Goal: Book appointment/travel/reservation

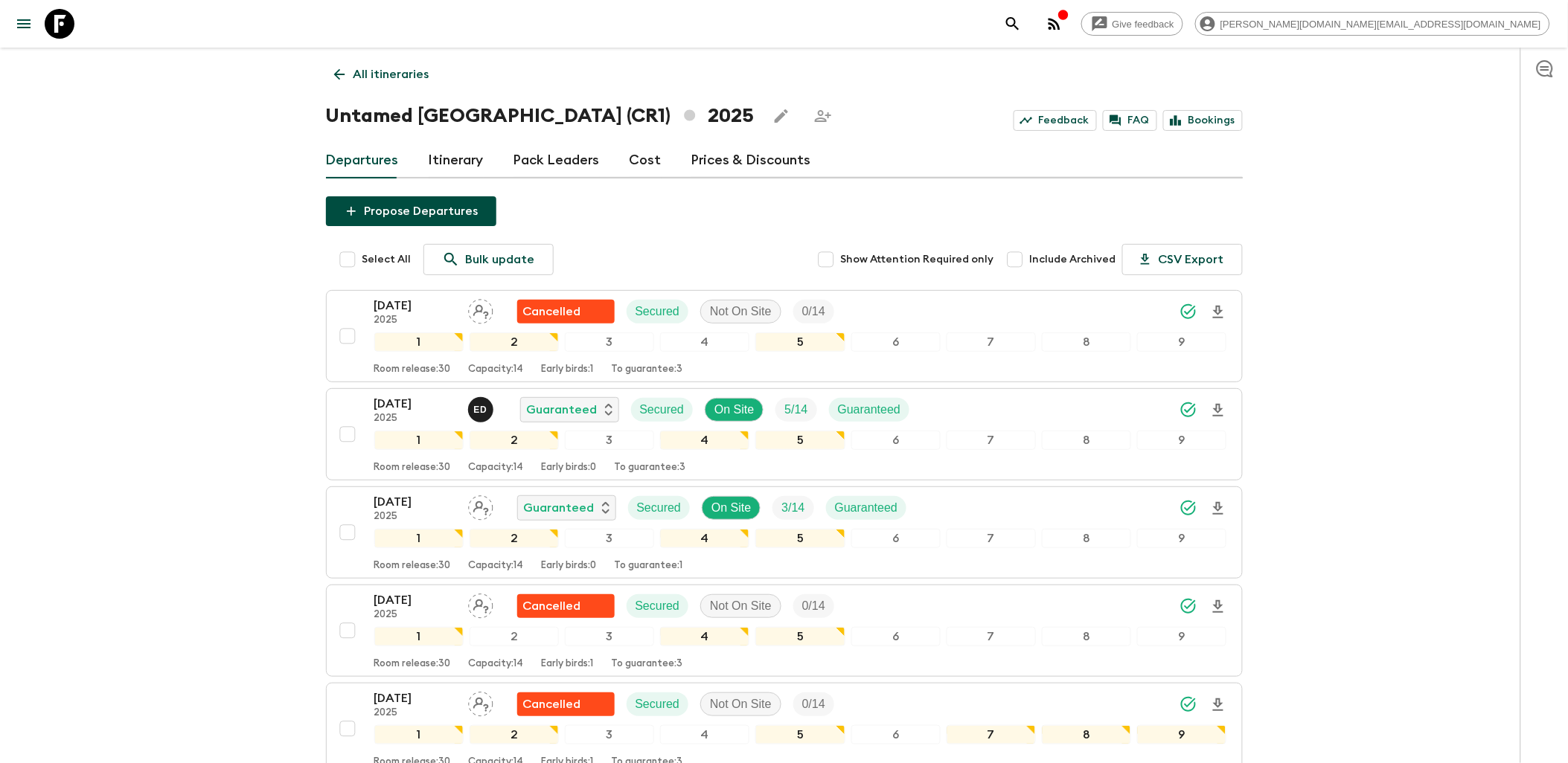
click at [69, 37] on icon at bounding box center [60, 24] width 30 height 30
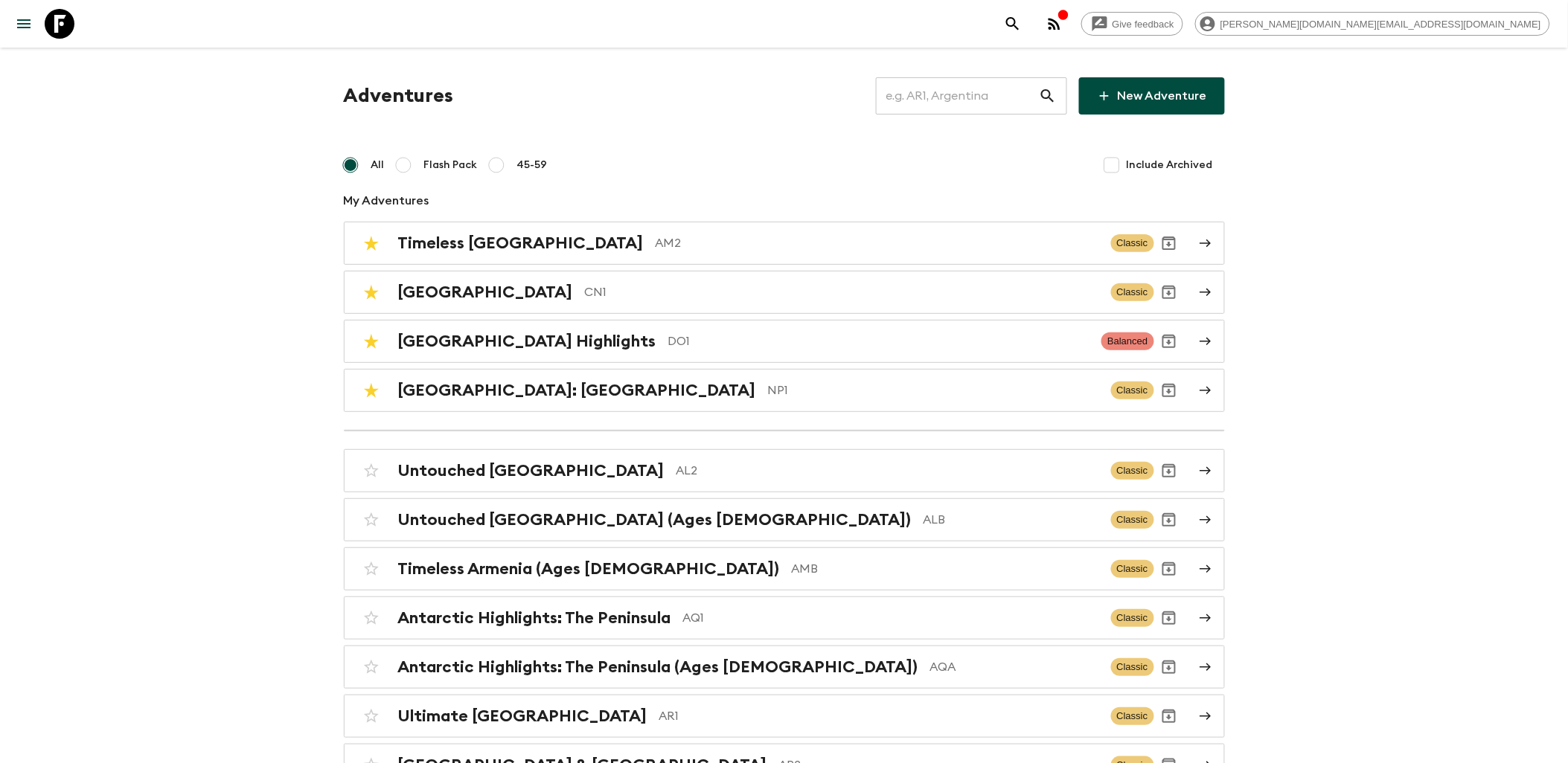
click at [945, 99] on input "text" at bounding box center [957, 96] width 163 height 42
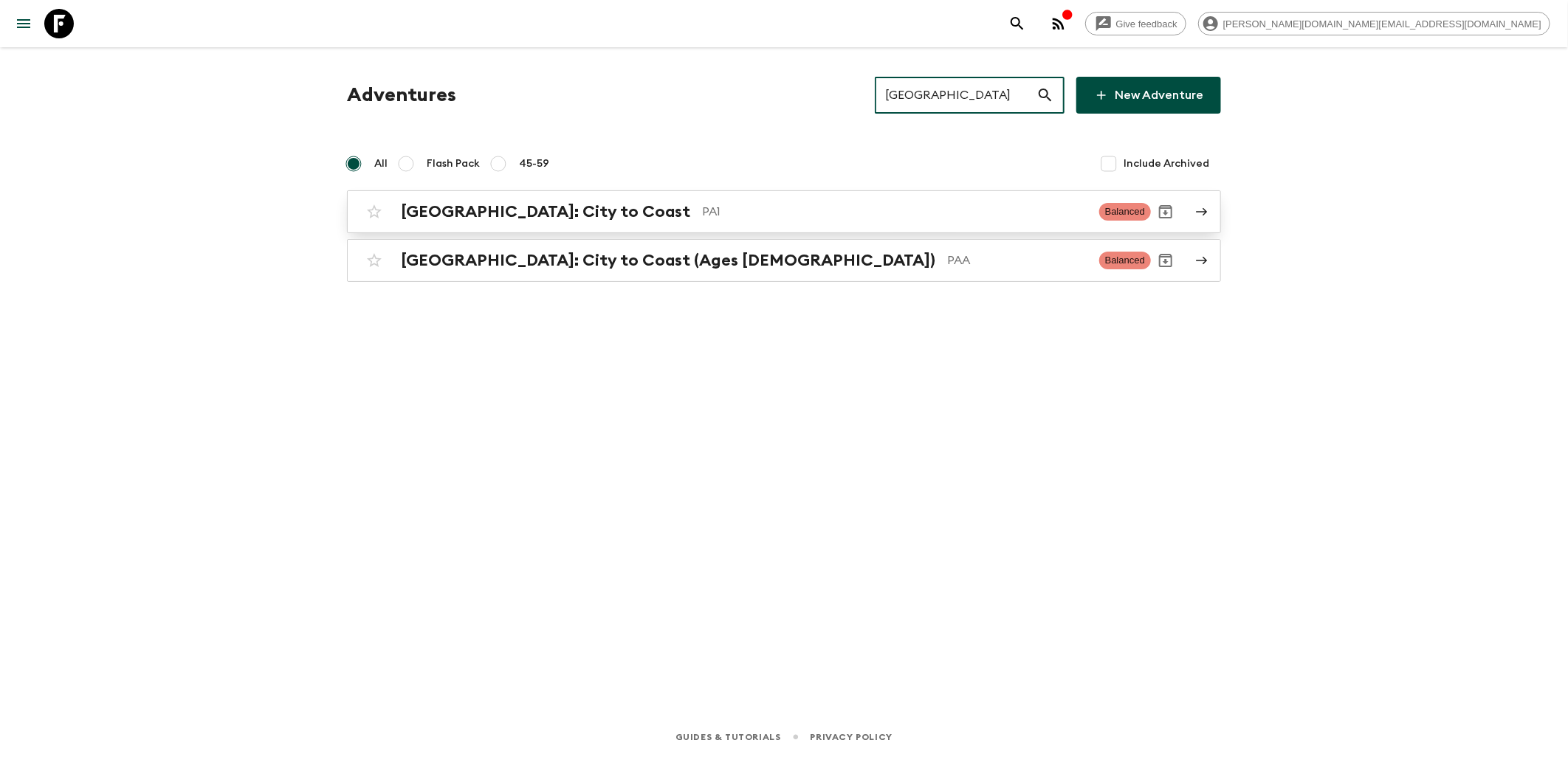
type input "[GEOGRAPHIC_DATA]"
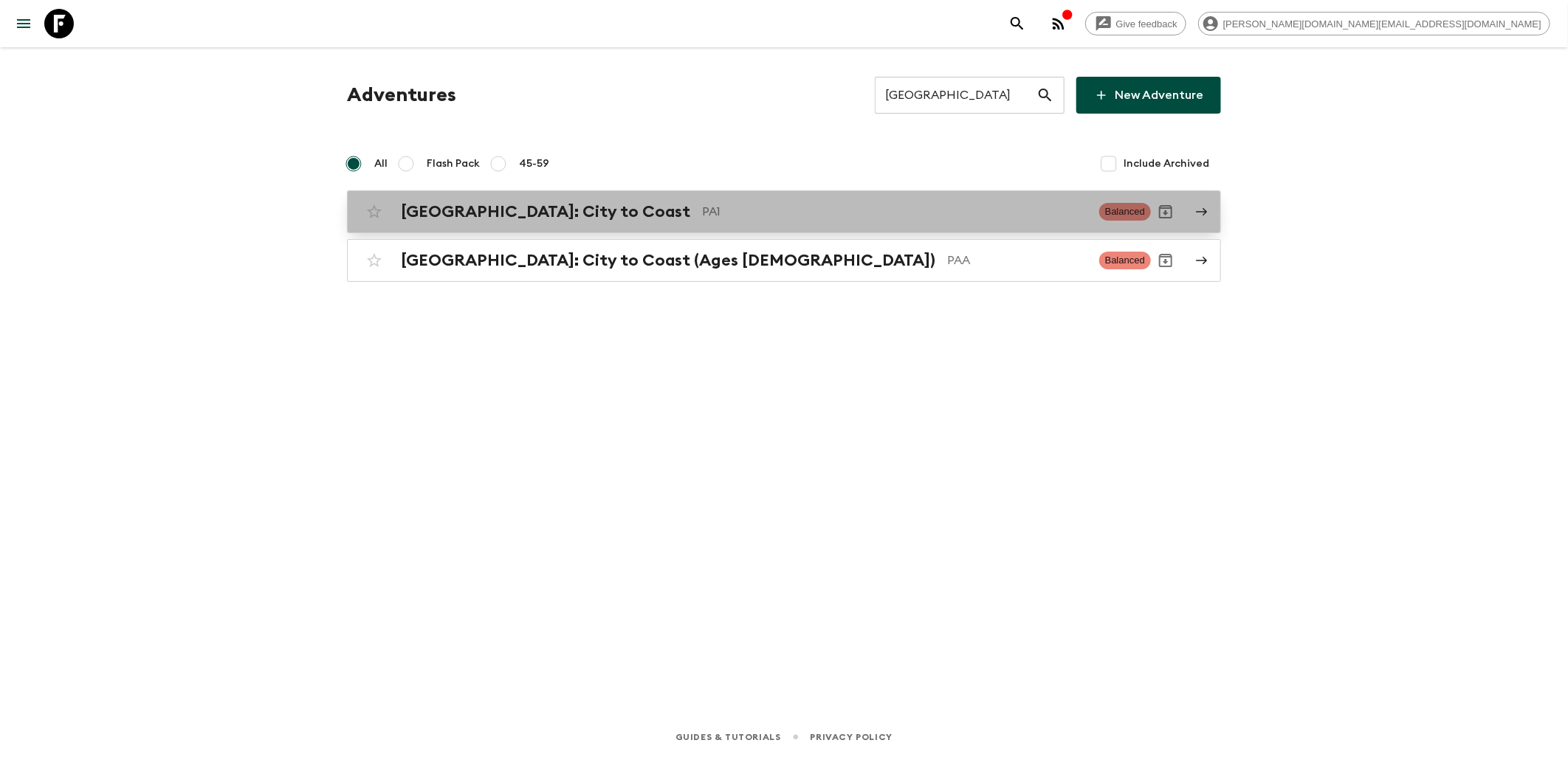
click at [515, 219] on h2 "[GEOGRAPHIC_DATA]: City to Coast" at bounding box center [545, 211] width 289 height 19
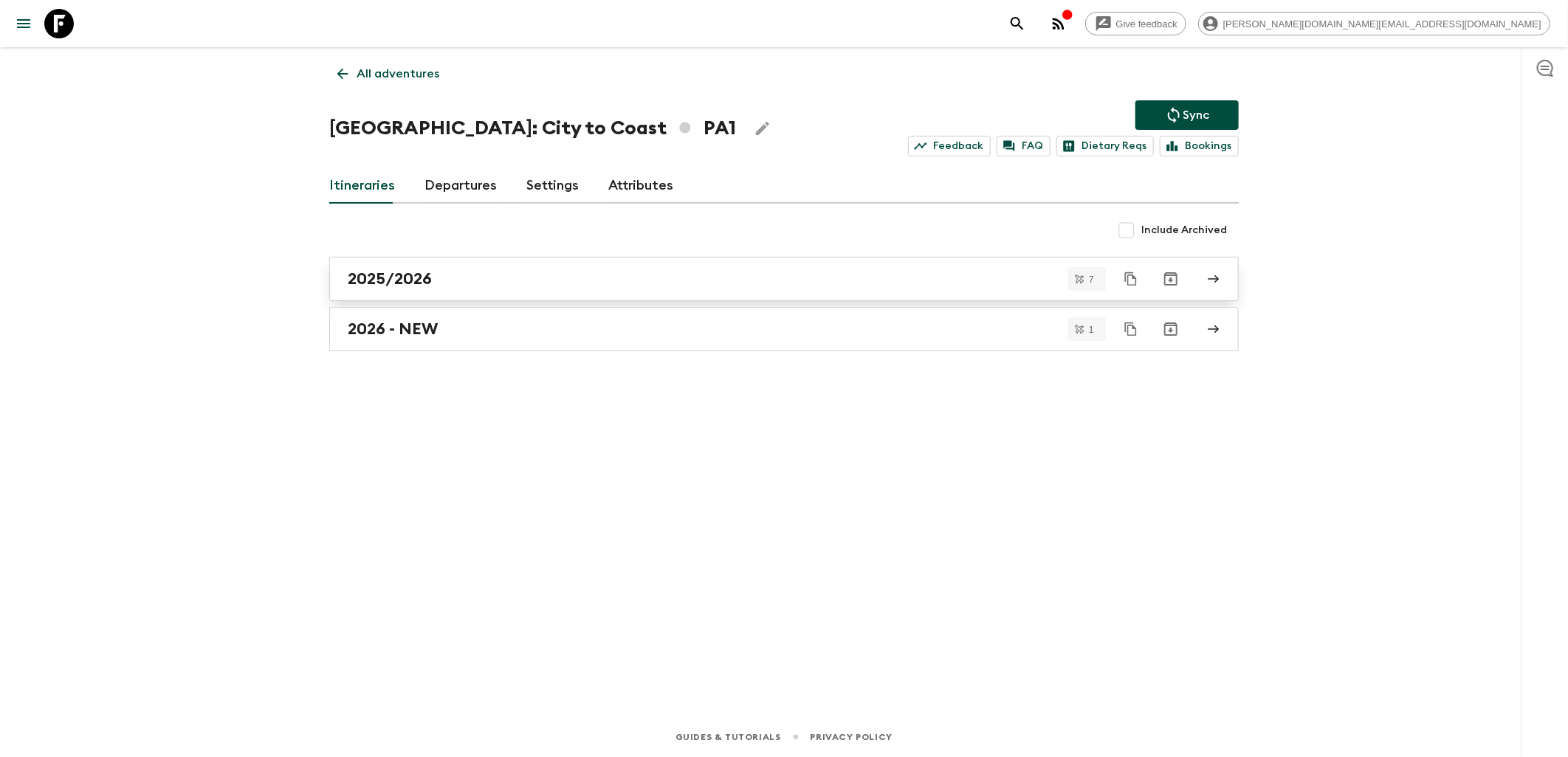
click at [456, 295] on link "2025/2026" at bounding box center [784, 279] width 910 height 44
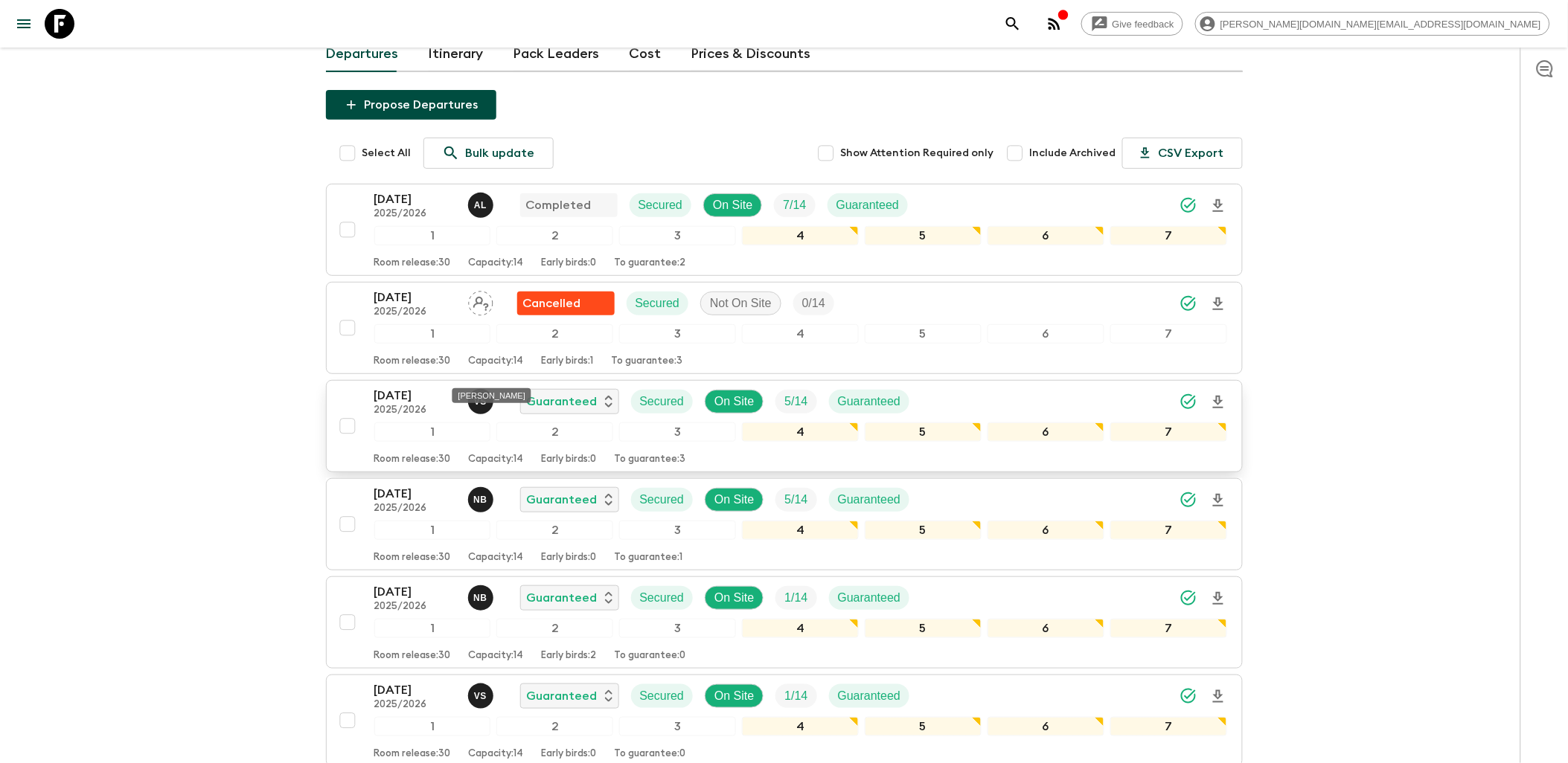
scroll to position [165, 0]
